Goal: Understand process/instructions

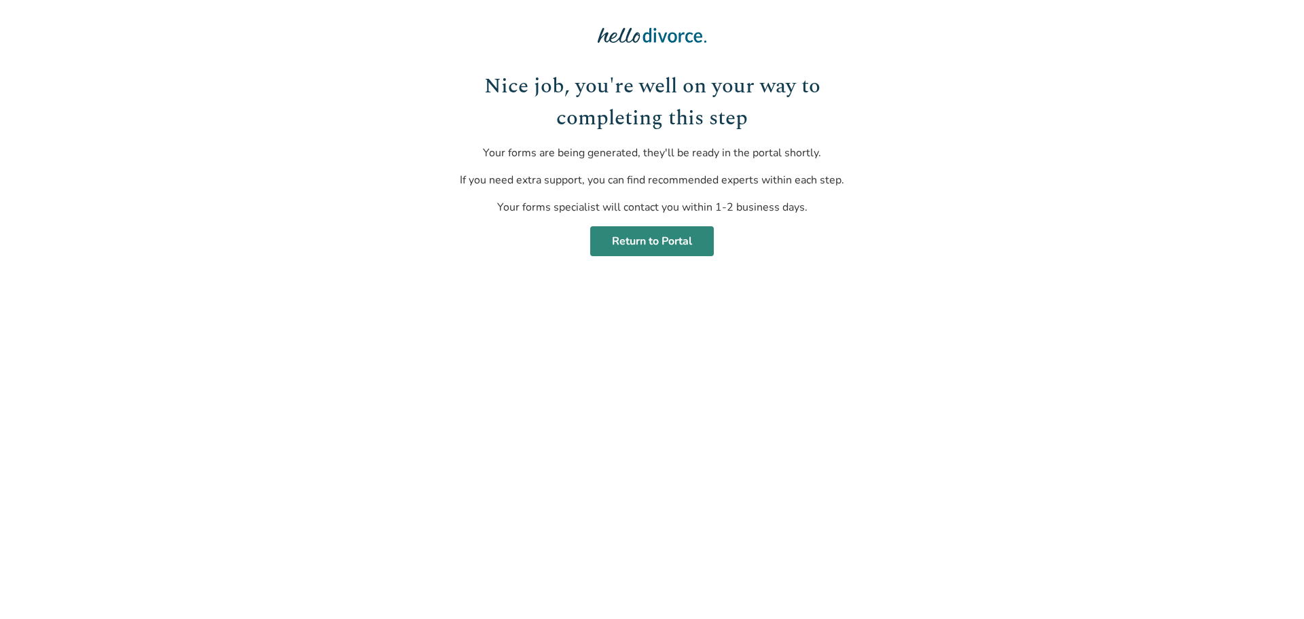
click at [687, 240] on link "Return to Portal" at bounding box center [652, 241] width 124 height 30
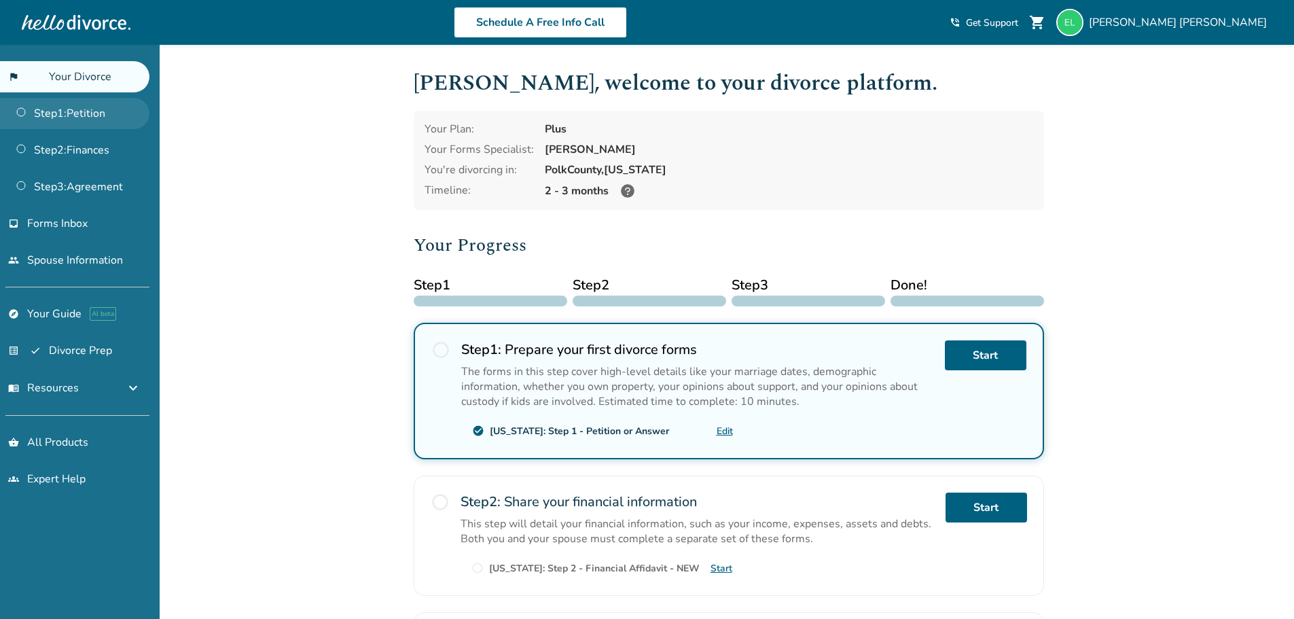
click at [73, 116] on link "Step 1 : Petition" at bounding box center [74, 113] width 149 height 31
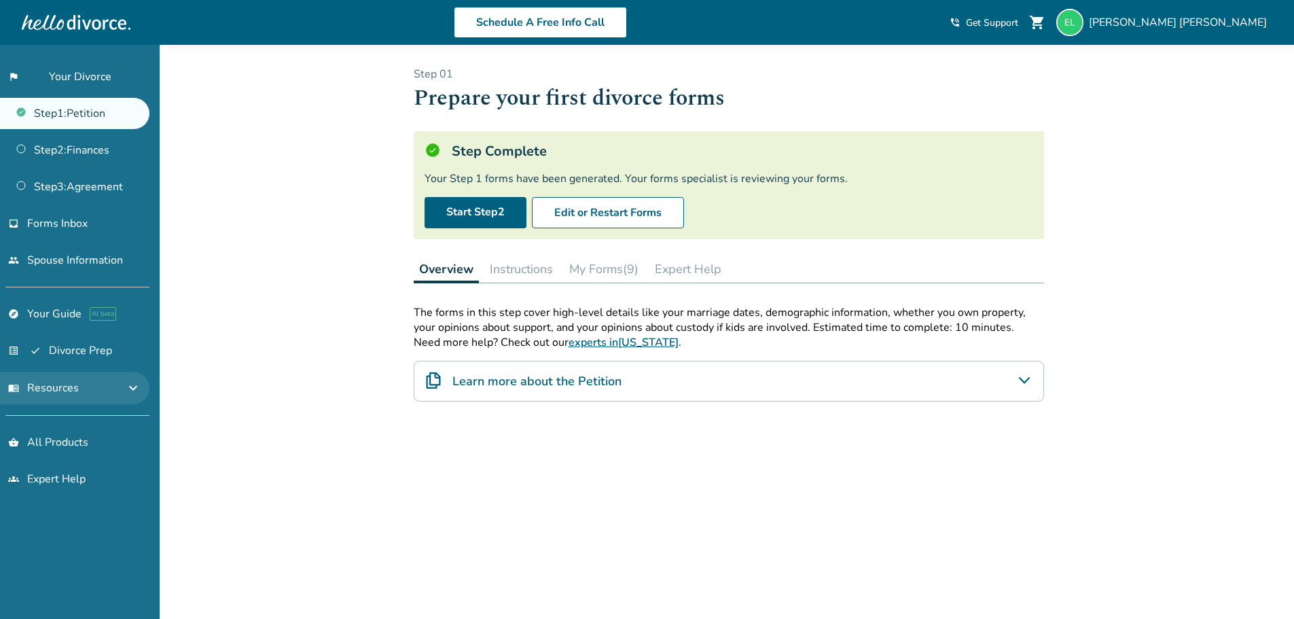
click at [120, 386] on button "menu_book Resources expand_more" at bounding box center [74, 388] width 149 height 33
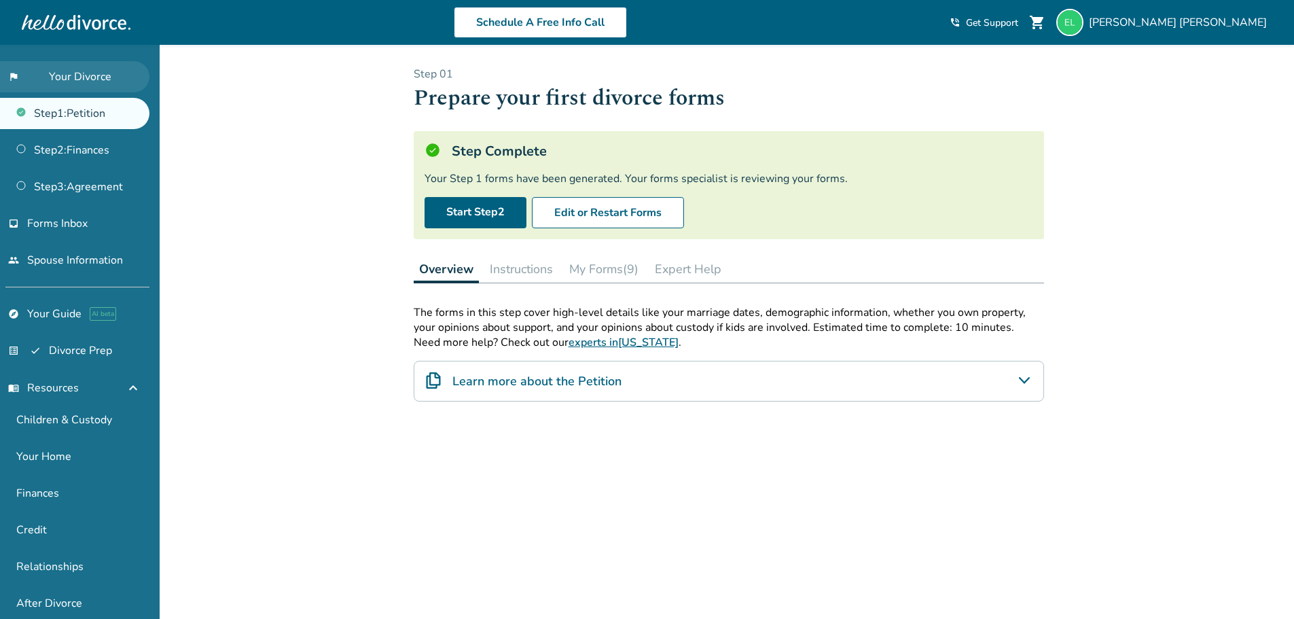
click at [101, 74] on link "flag_2 Your Divorce" at bounding box center [74, 76] width 149 height 31
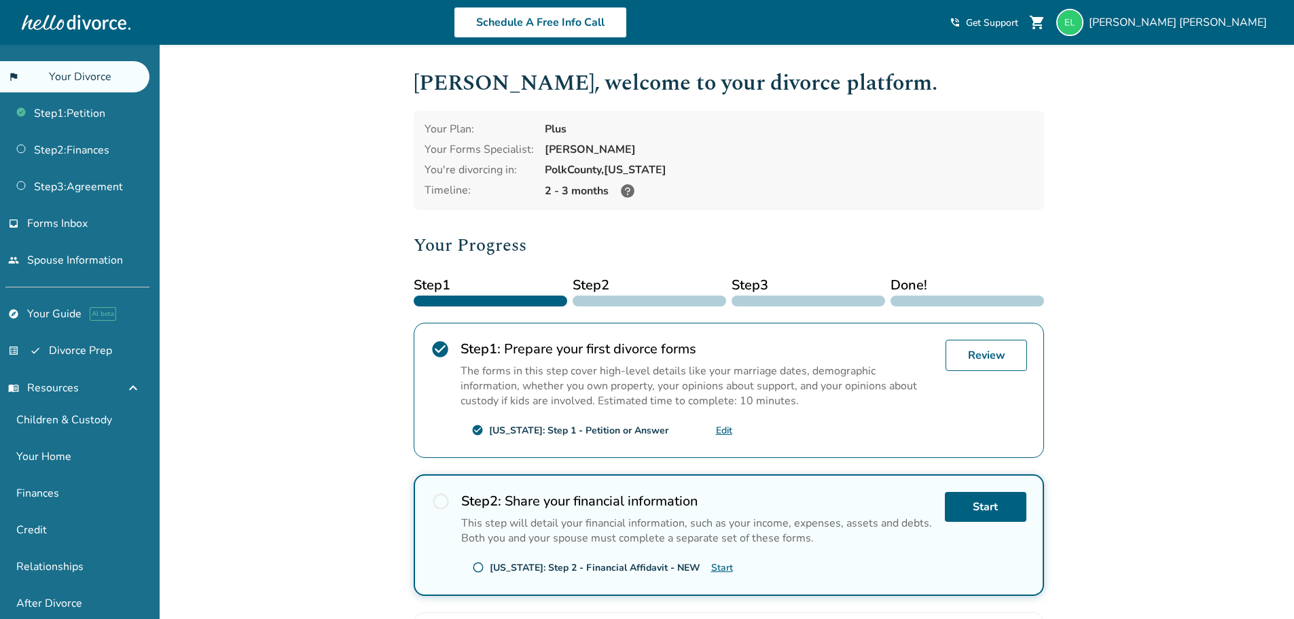
click at [1178, 403] on div "Added to cart [PERSON_NAME] , welcome to your divorce platform. Your Plan: Plus…" at bounding box center [647, 475] width 1294 height 861
click at [1101, 245] on div "Added to cart [PERSON_NAME] , welcome to your divorce platform. Your Plan: Plus…" at bounding box center [647, 475] width 1294 height 861
click at [1094, 334] on div "Added to cart [PERSON_NAME] , welcome to your divorce platform. Your Plan: Plus…" at bounding box center [647, 475] width 1294 height 861
click at [98, 109] on link "Step 1 : Petition" at bounding box center [74, 113] width 149 height 31
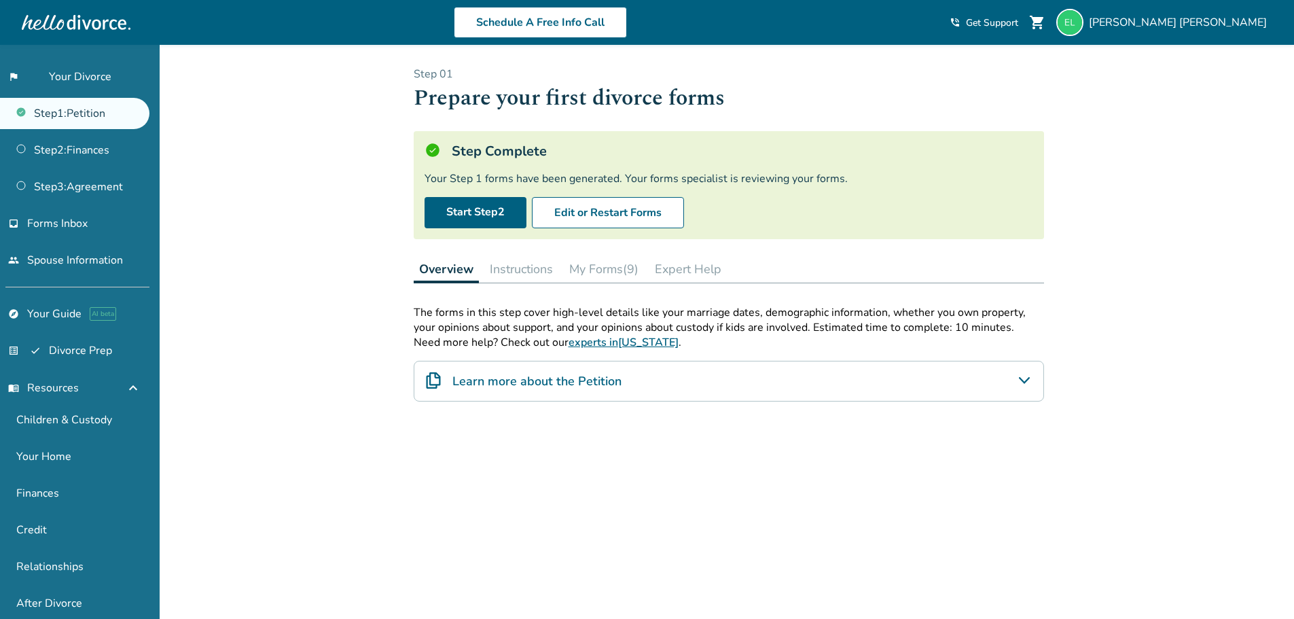
click at [628, 271] on button "My Forms (9)" at bounding box center [604, 268] width 80 height 27
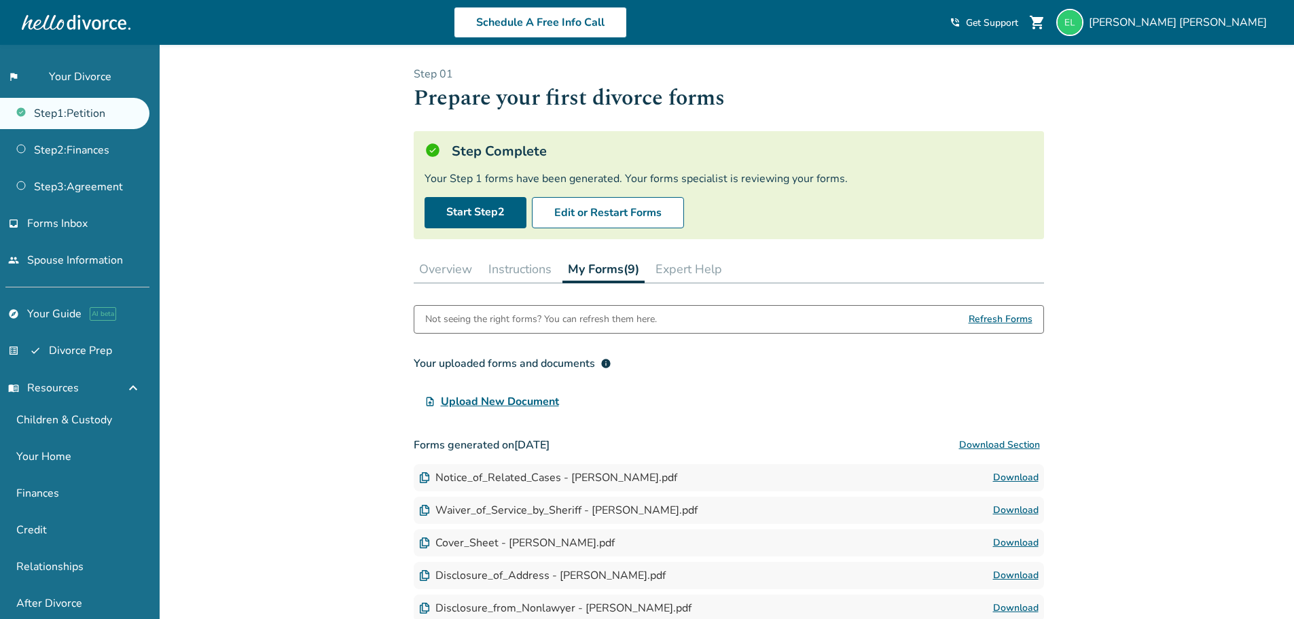
click at [443, 260] on button "Overview" at bounding box center [446, 268] width 64 height 27
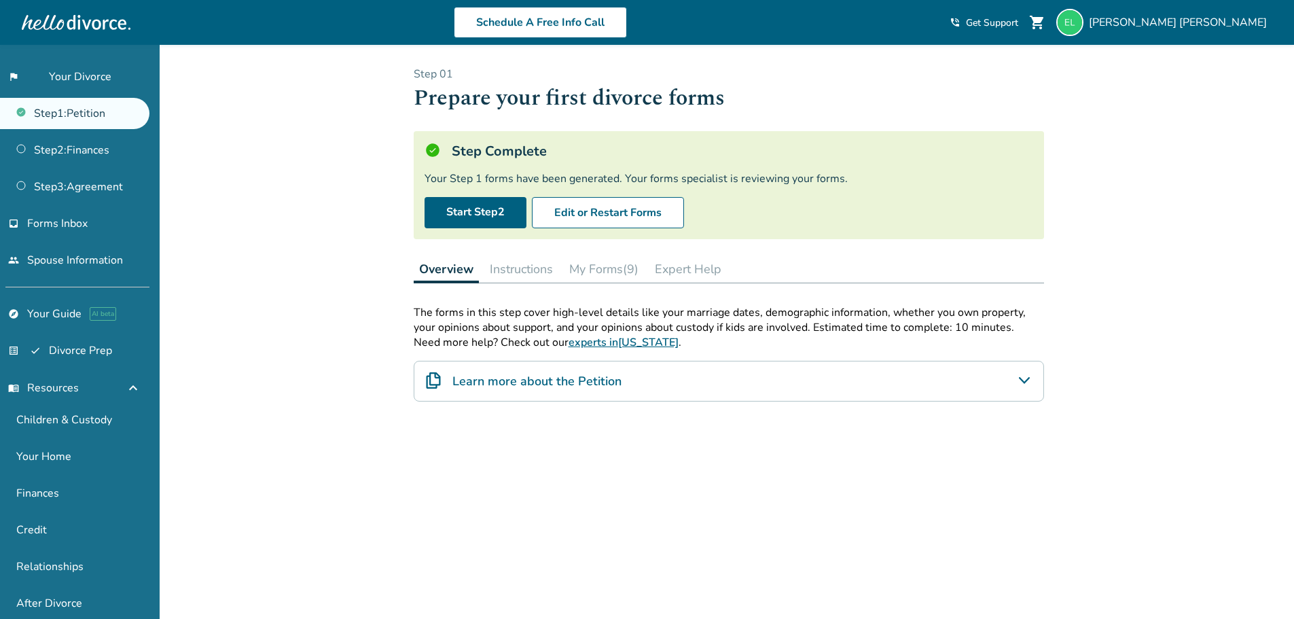
click at [333, 304] on div "Added to cart Step 0 1 Prepare your first divorce forms Step Complete Your Step…" at bounding box center [647, 386] width 1294 height 683
click at [45, 145] on link "Step 2 : Finances" at bounding box center [74, 149] width 149 height 31
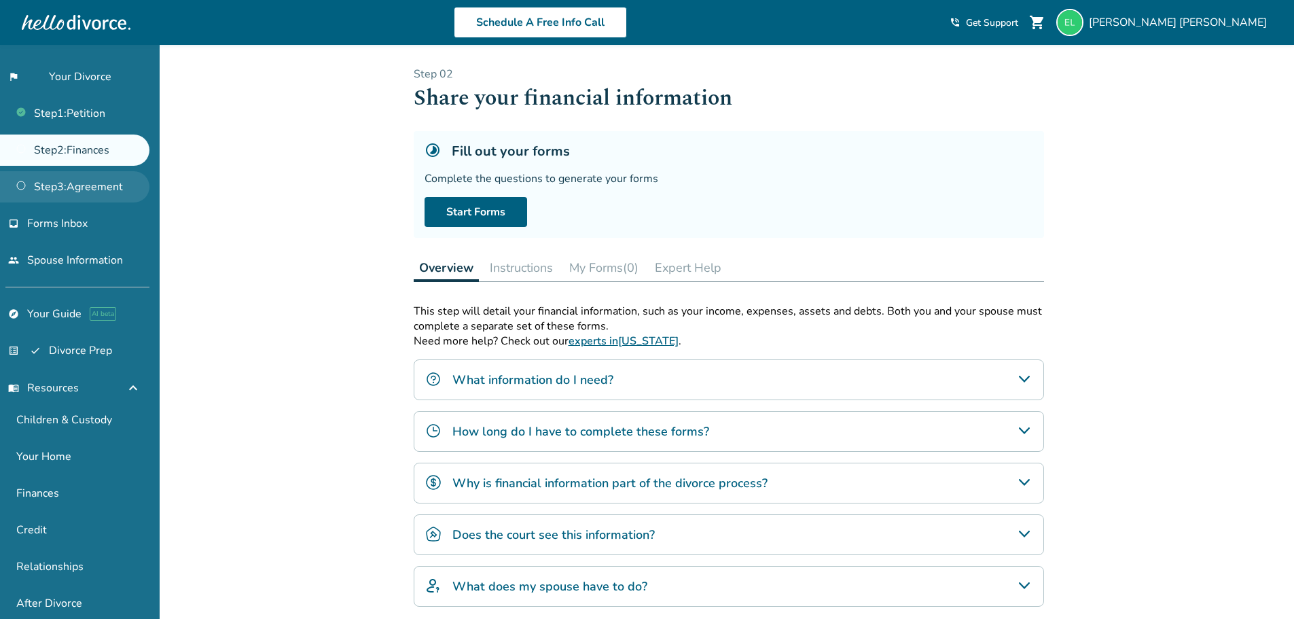
click at [80, 186] on link "Step 3 : Agreement" at bounding box center [74, 186] width 149 height 31
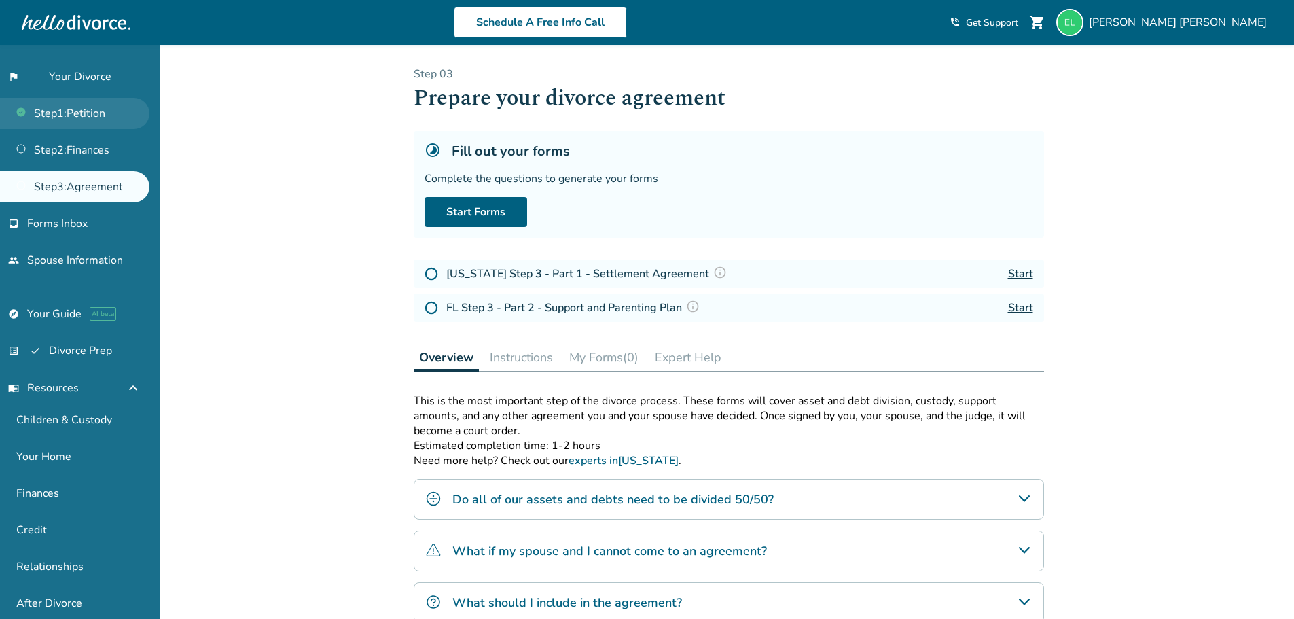
click at [62, 115] on link "Step 1 : Petition" at bounding box center [74, 113] width 149 height 31
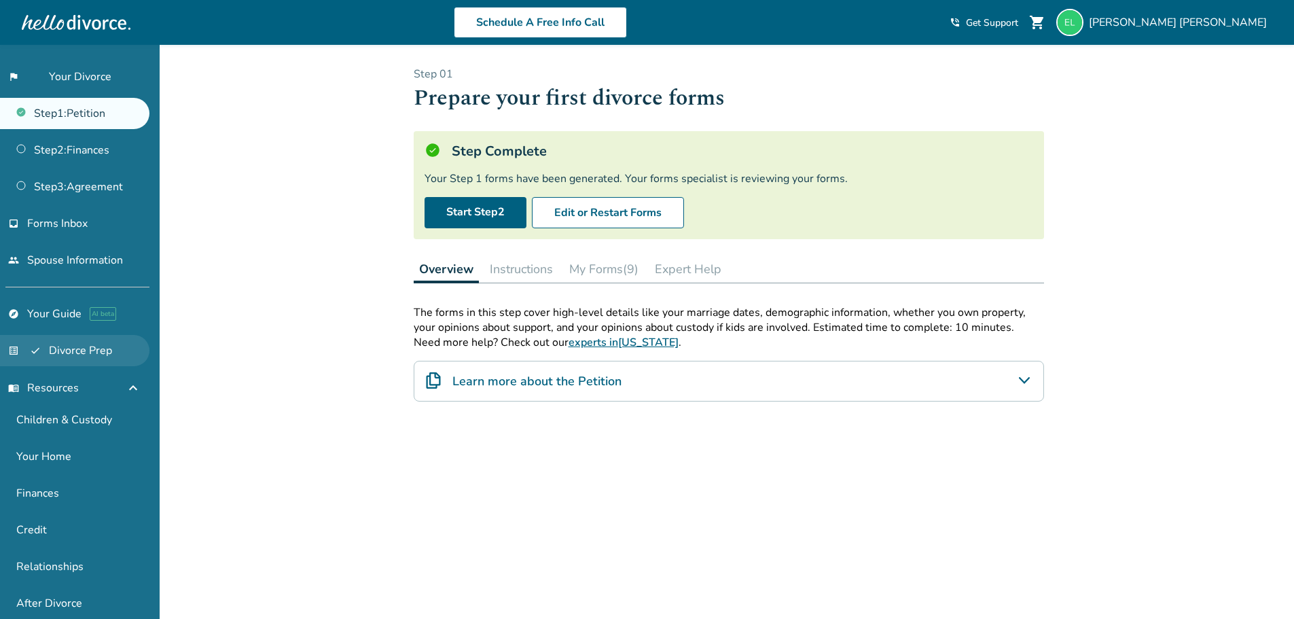
click at [84, 365] on link "list_alt_check Divorce Prep" at bounding box center [74, 350] width 149 height 31
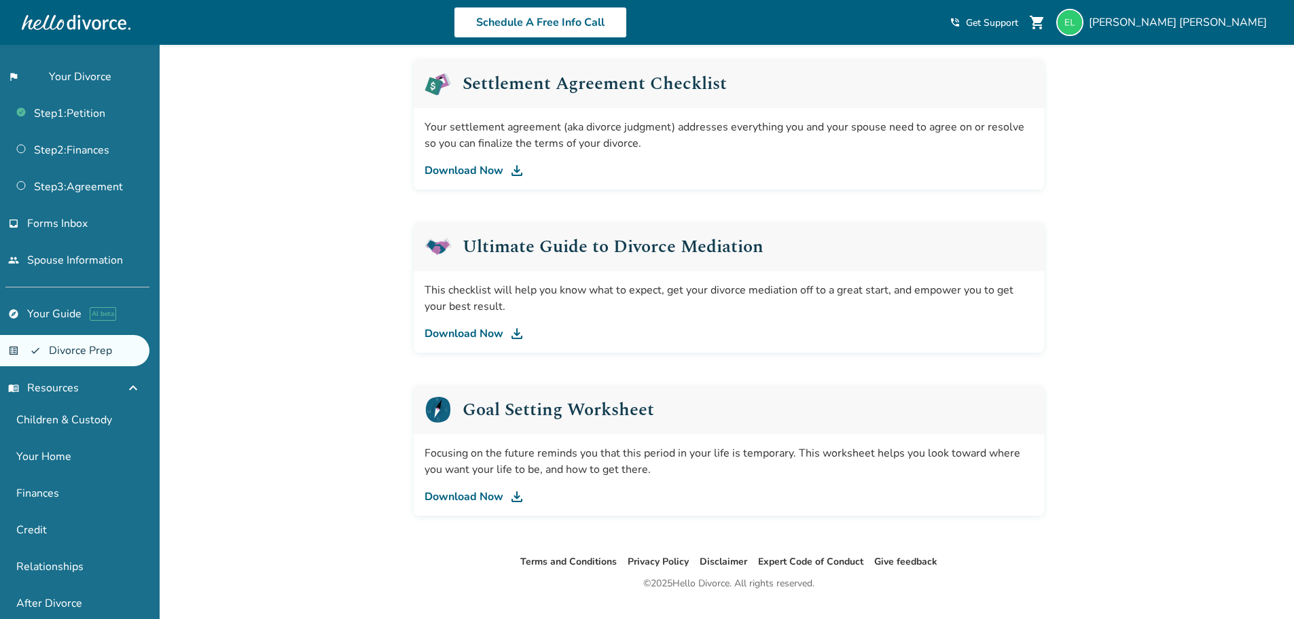
scroll to position [710, 0]
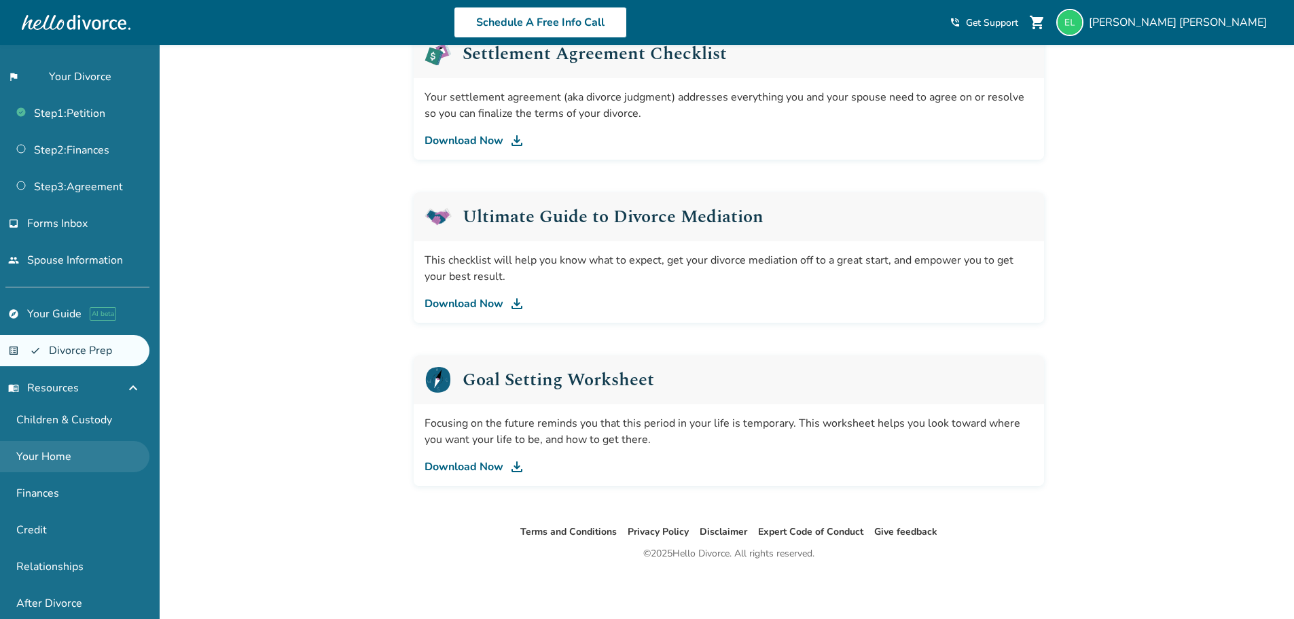
click at [41, 453] on link "Your Home" at bounding box center [74, 456] width 149 height 31
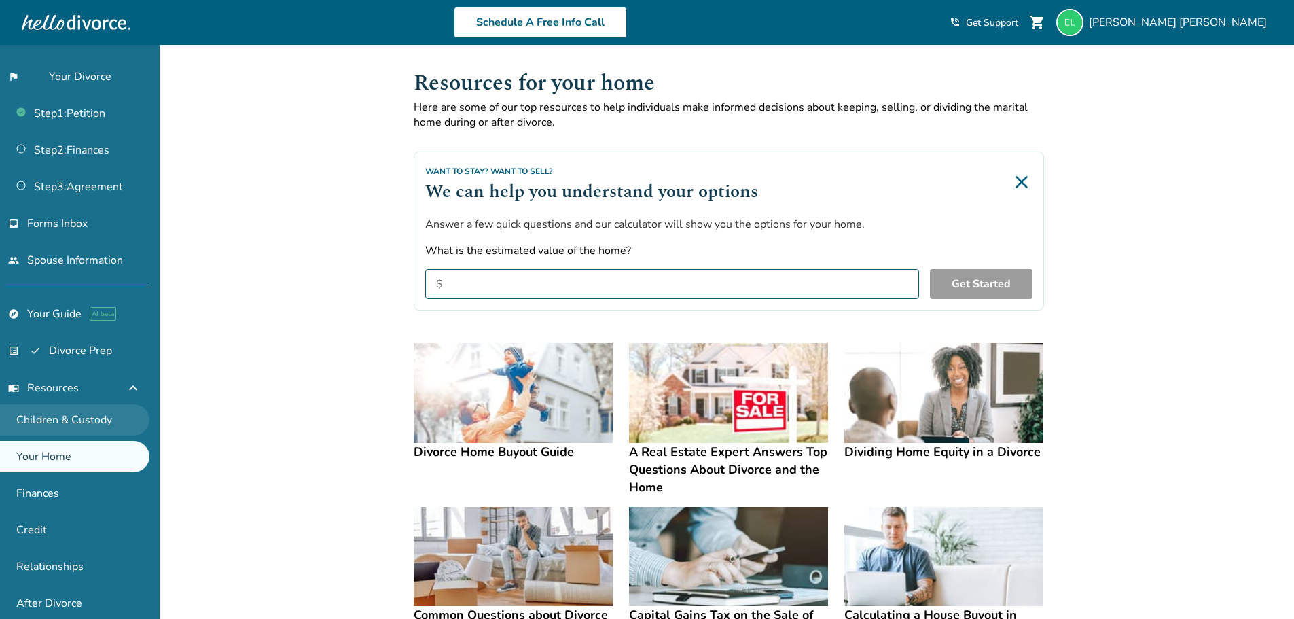
scroll to position [107, 0]
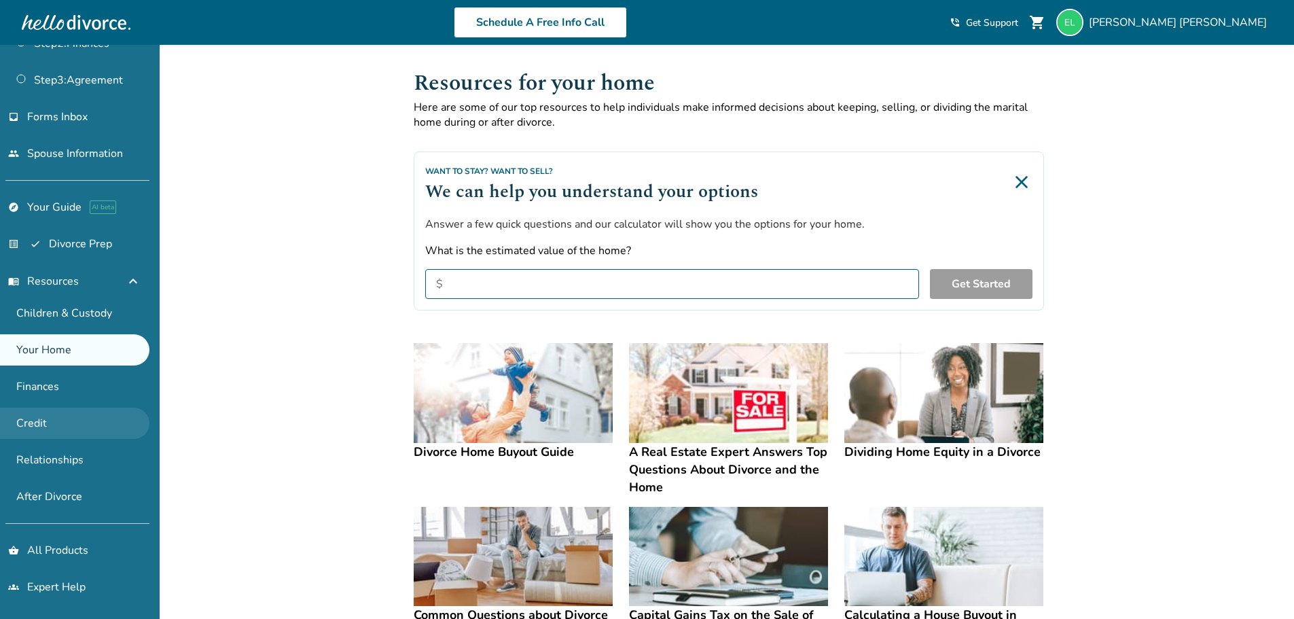
click at [71, 425] on link "Credit" at bounding box center [74, 423] width 149 height 31
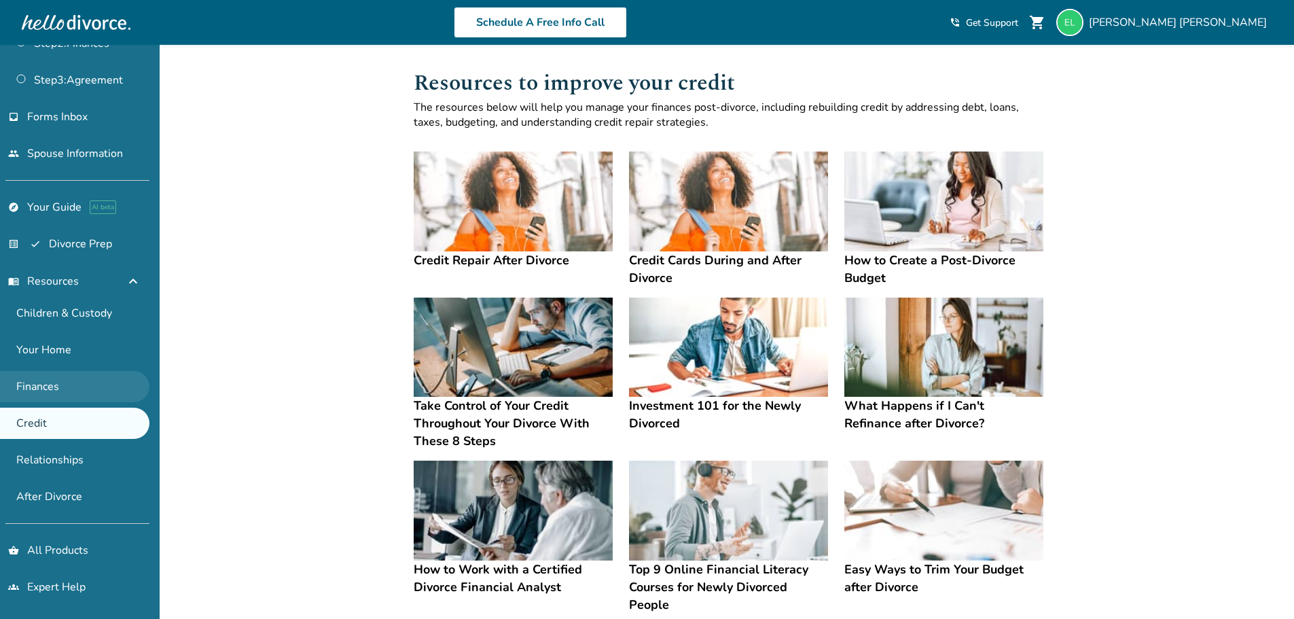
click at [71, 389] on link "Finances" at bounding box center [74, 386] width 149 height 31
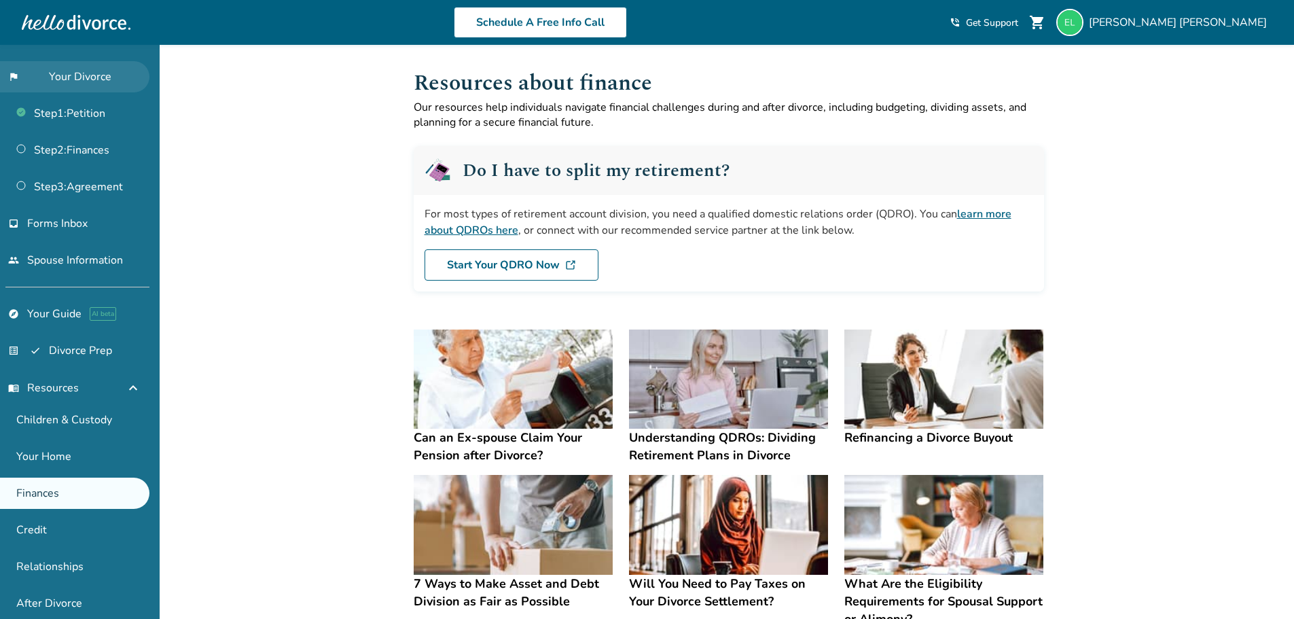
click at [87, 77] on link "flag_2 Your Divorce" at bounding box center [74, 76] width 149 height 31
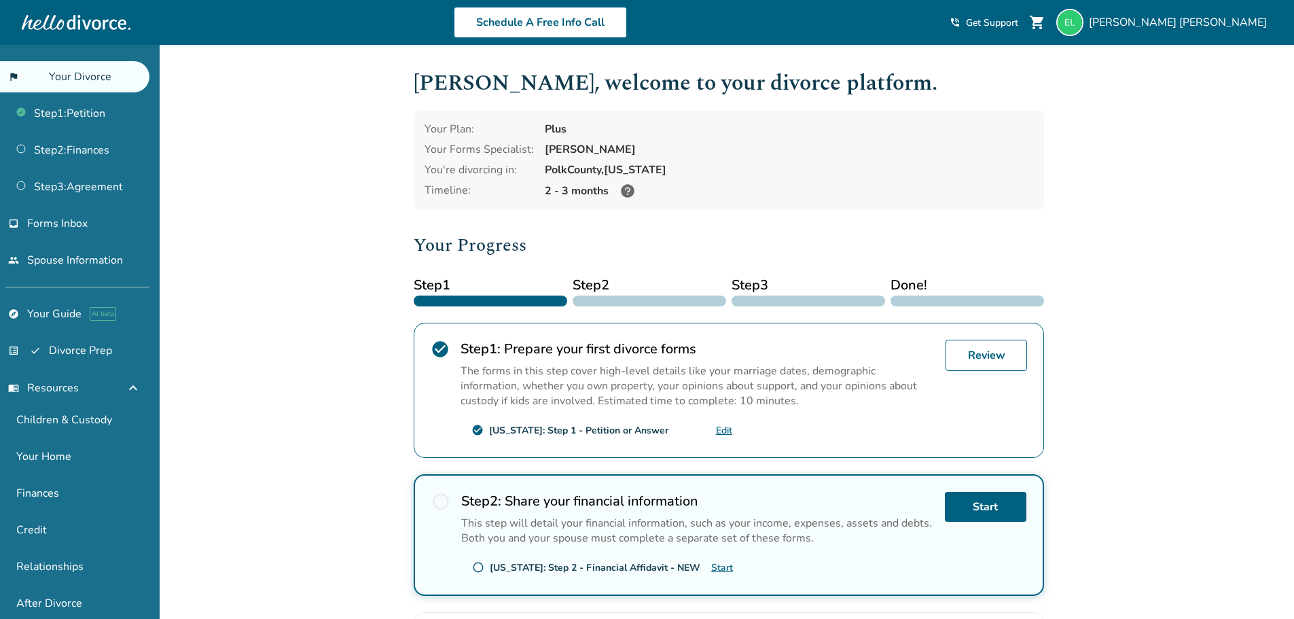
click at [1146, 286] on div "Added to cart [PERSON_NAME] , welcome to your divorce platform. Your Plan: Plus…" at bounding box center [647, 475] width 1294 height 861
